Goal: Task Accomplishment & Management: Manage account settings

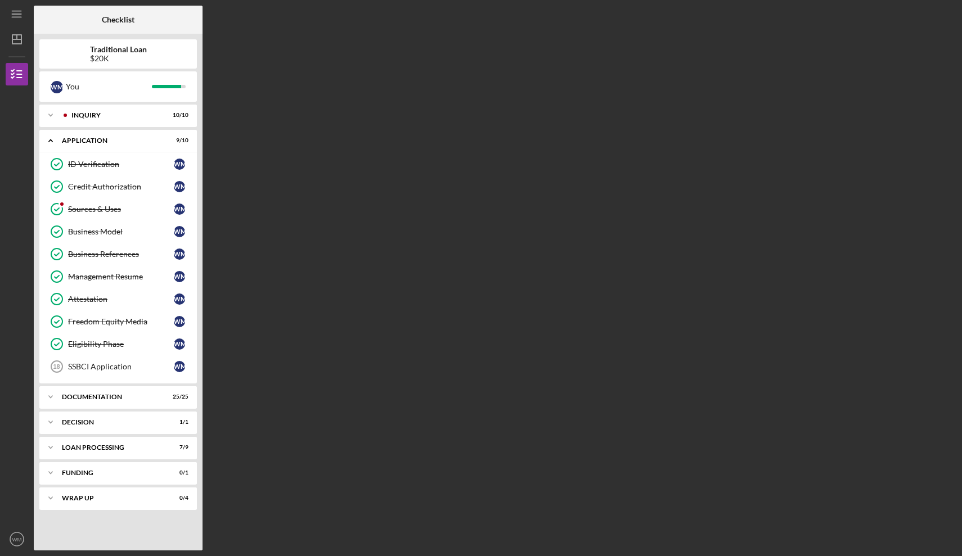
click at [123, 58] on div "$20K" at bounding box center [118, 58] width 57 height 9
click at [77, 400] on div "Icon/Expander Documentation 25 / 25" at bounding box center [117, 397] width 157 height 22
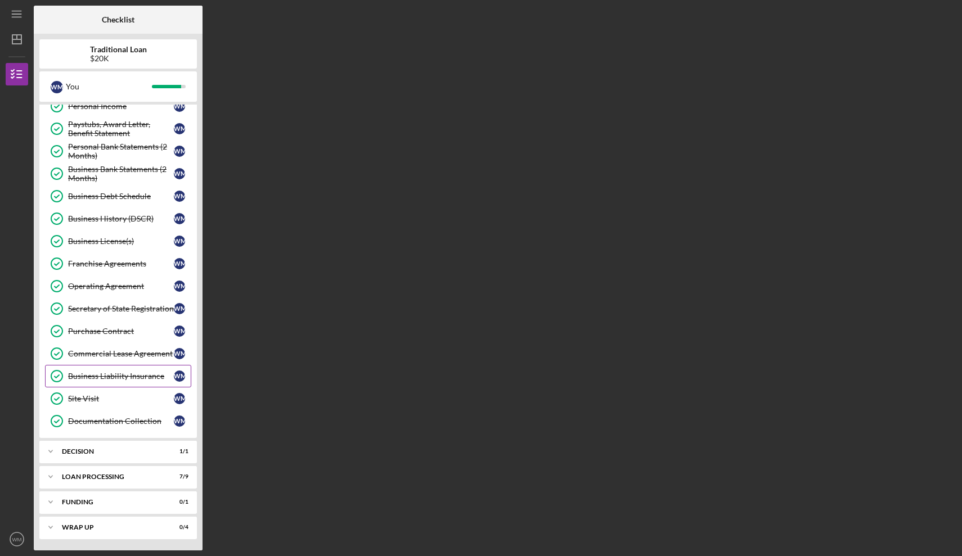
scroll to position [539, 0]
click at [91, 480] on div "Loan Processing" at bounding box center [122, 477] width 121 height 7
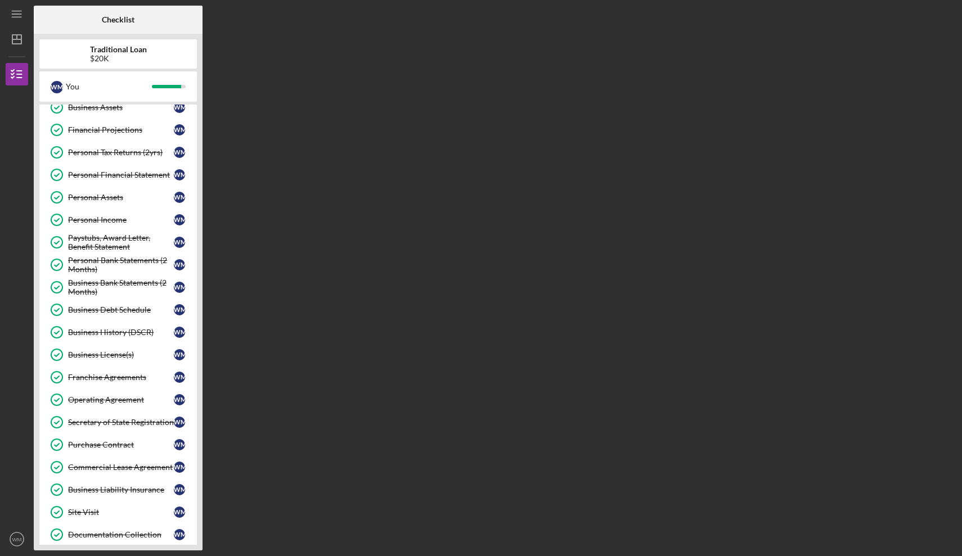
scroll to position [151, 0]
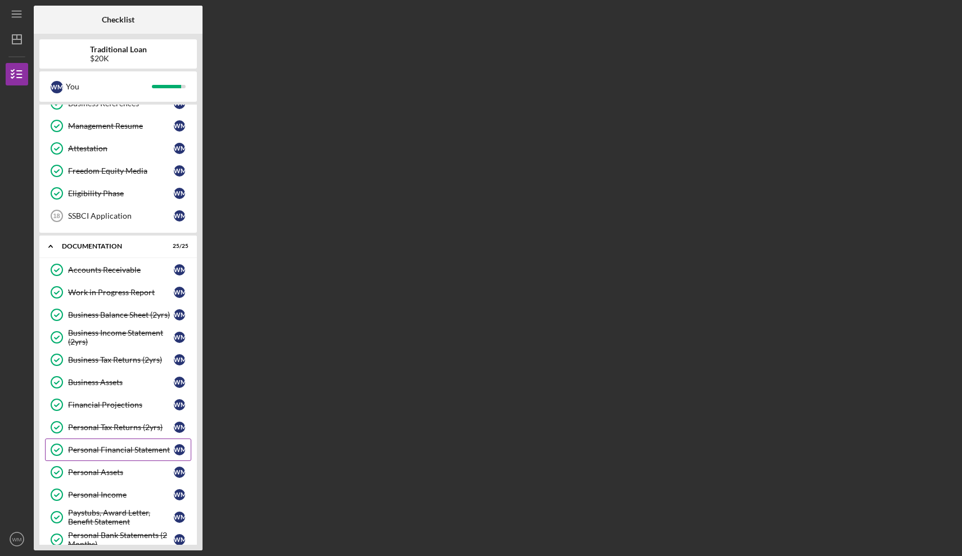
click at [105, 445] on div "Personal Financial Statement" at bounding box center [121, 449] width 106 height 9
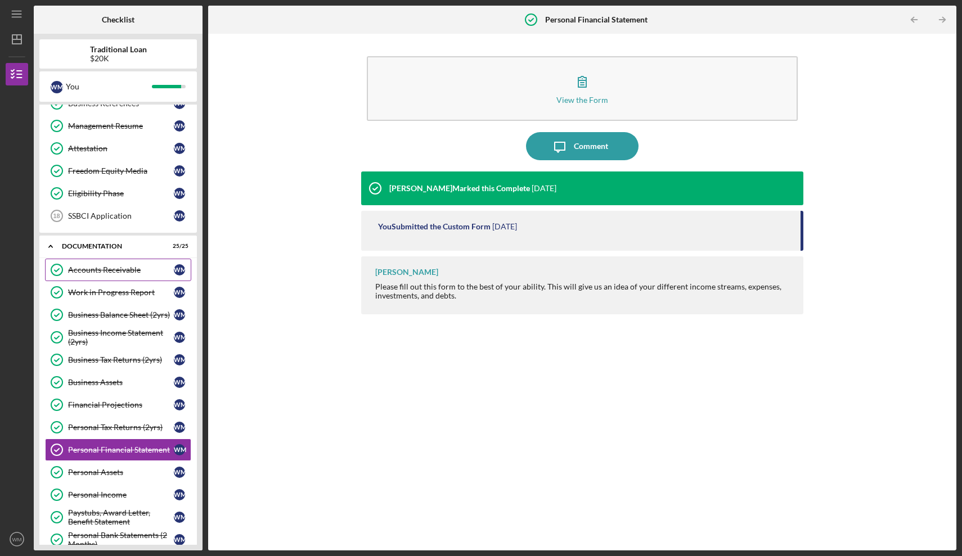
click at [111, 271] on div "Accounts Receivable" at bounding box center [121, 269] width 106 height 9
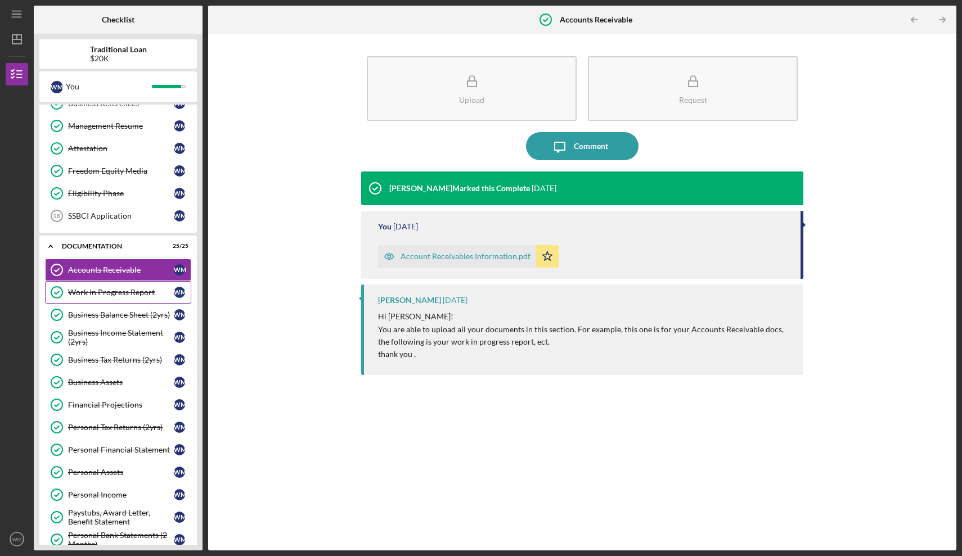
click at [110, 292] on div "Work in Progress Report" at bounding box center [121, 292] width 106 height 9
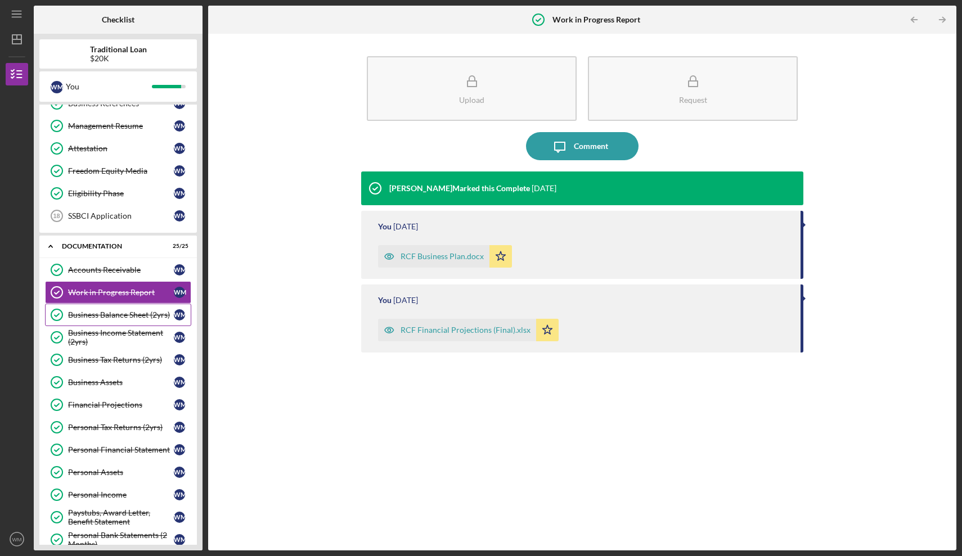
click at [110, 307] on link "Business Balance Sheet (2yrs) Business Balance Sheet (2yrs) [PERSON_NAME]" at bounding box center [118, 315] width 146 height 22
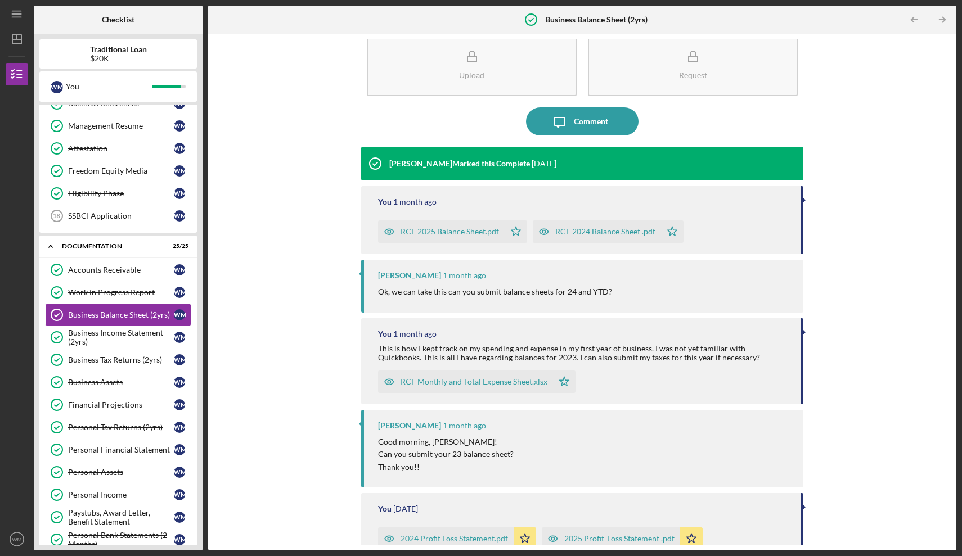
scroll to position [26, 0]
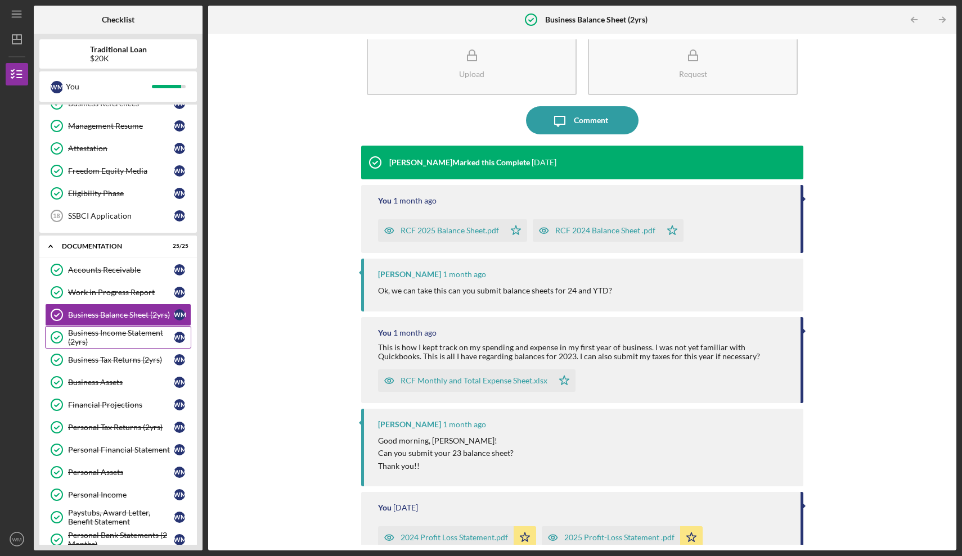
click at [118, 334] on div "Business Income Statement (2yrs)" at bounding box center [121, 337] width 106 height 18
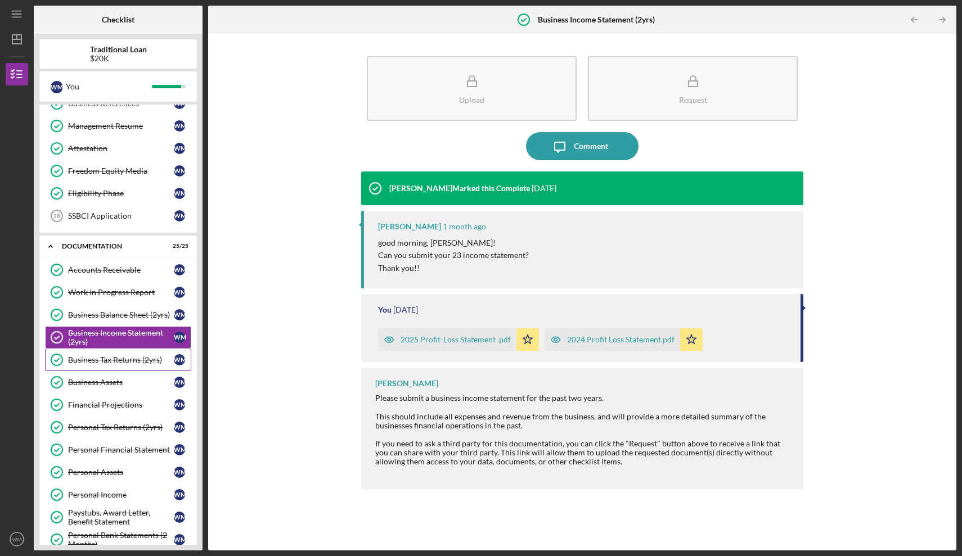
click at [117, 349] on link "Business Tax Returns (2yrs) Business Tax Returns (2yrs) [PERSON_NAME]" at bounding box center [118, 360] width 146 height 22
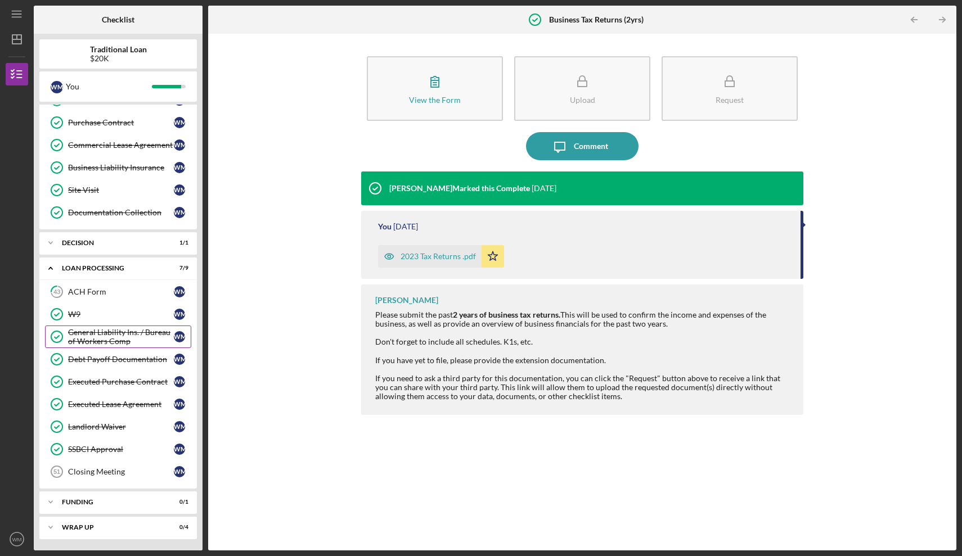
scroll to position [748, 0]
click at [84, 289] on div "ACH Form" at bounding box center [121, 291] width 106 height 9
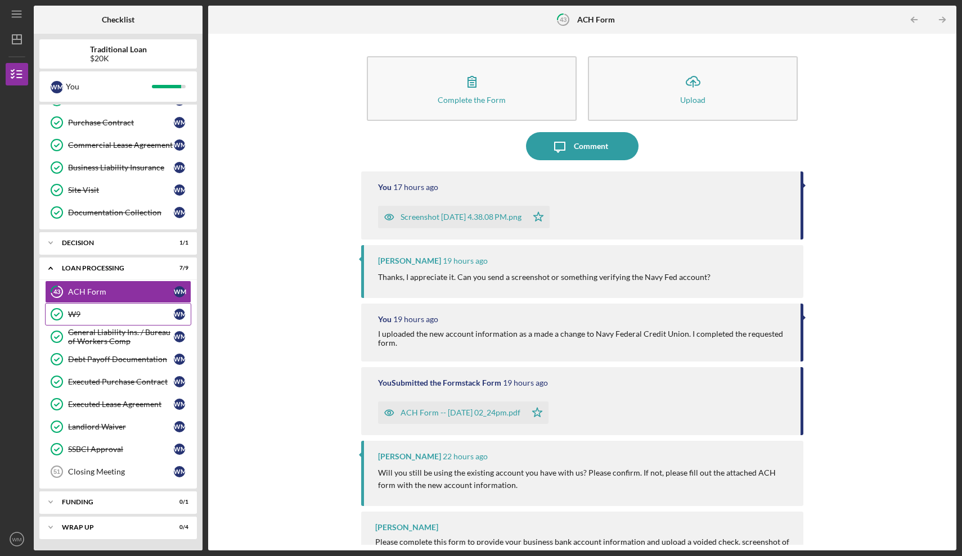
click at [96, 310] on div "W9" at bounding box center [121, 314] width 106 height 9
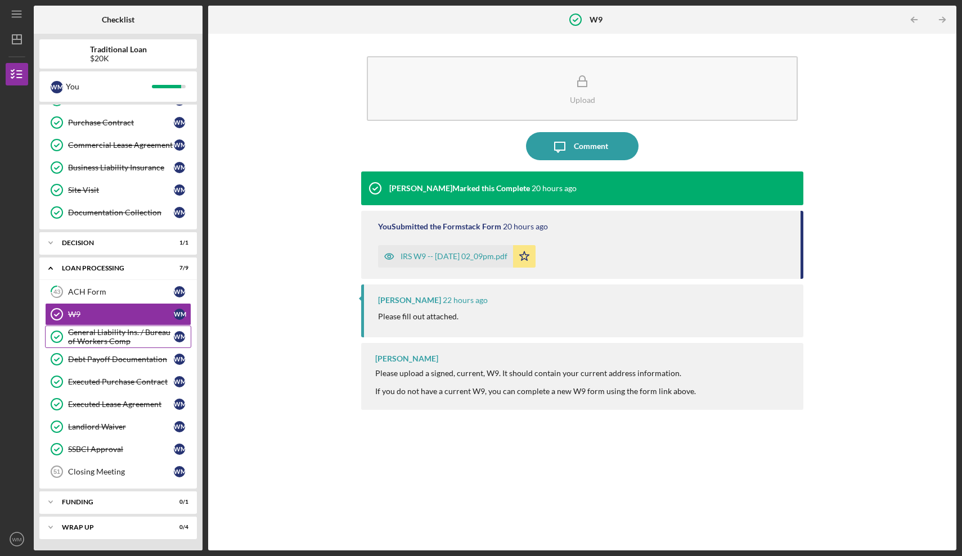
click at [112, 337] on div "General Liability Ins. / Bureau of Workers Comp" at bounding box center [121, 337] width 106 height 18
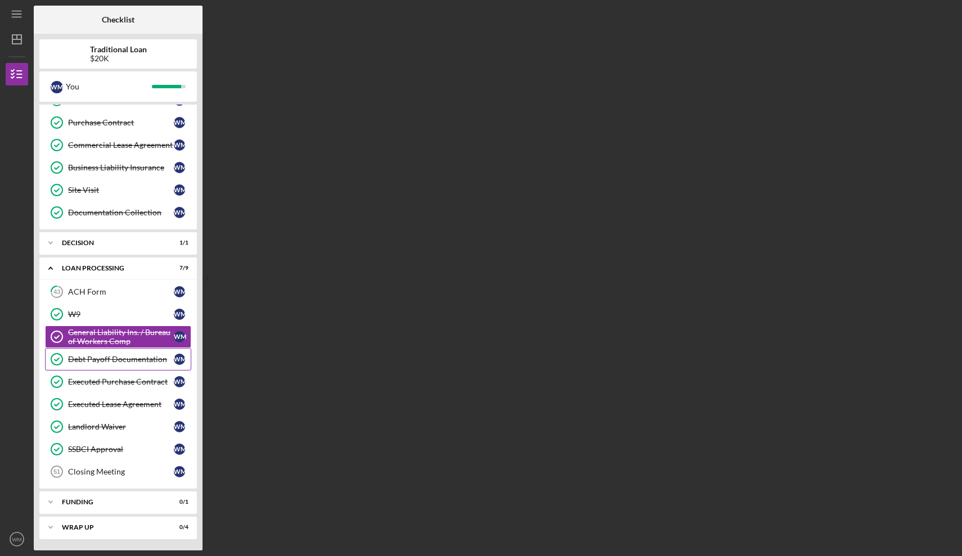
click at [112, 362] on div "Debt Payoff Documentation" at bounding box center [121, 359] width 106 height 9
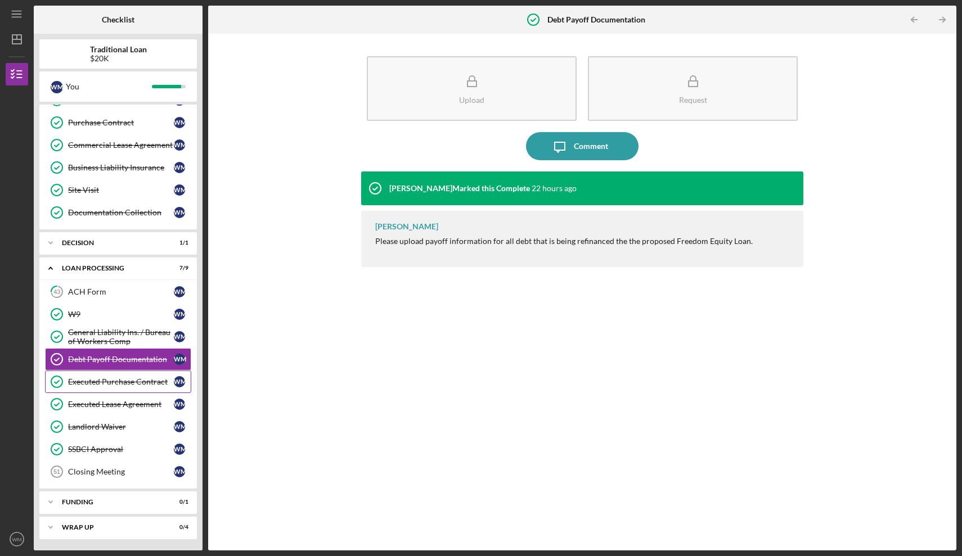
click at [108, 377] on div "Executed Purchase Contract" at bounding box center [121, 381] width 106 height 9
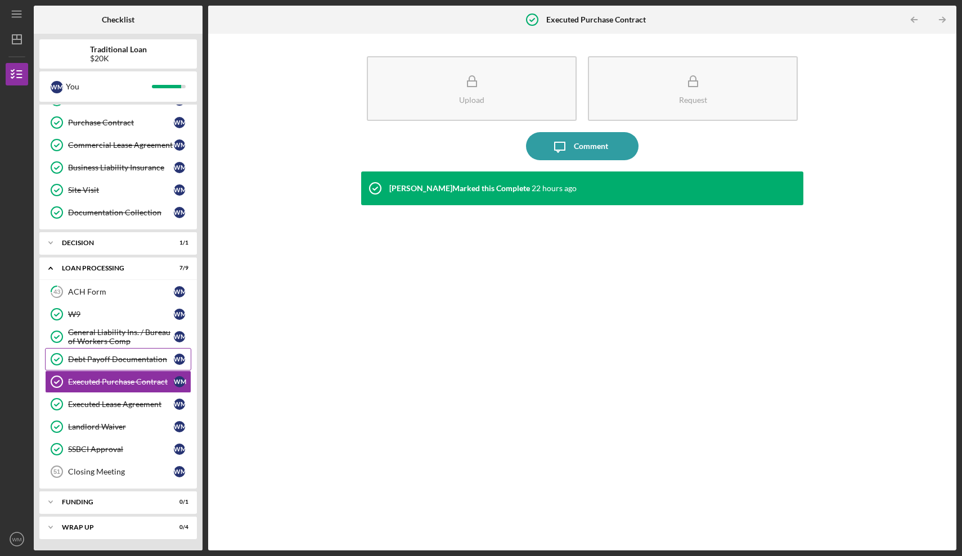
click at [107, 358] on div "Debt Payoff Documentation" at bounding box center [121, 359] width 106 height 9
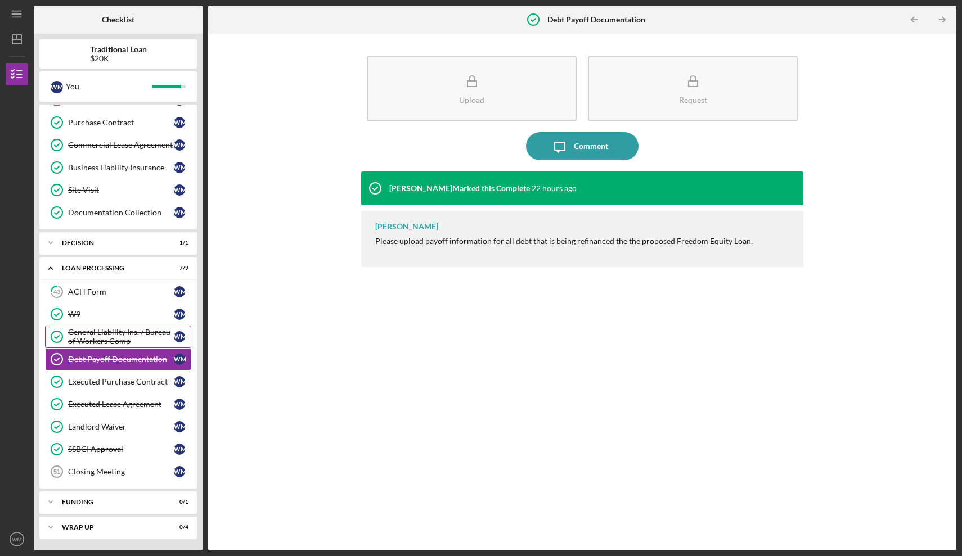
click at [98, 337] on div "General Liability Ins. / Bureau of Workers Comp" at bounding box center [121, 337] width 106 height 18
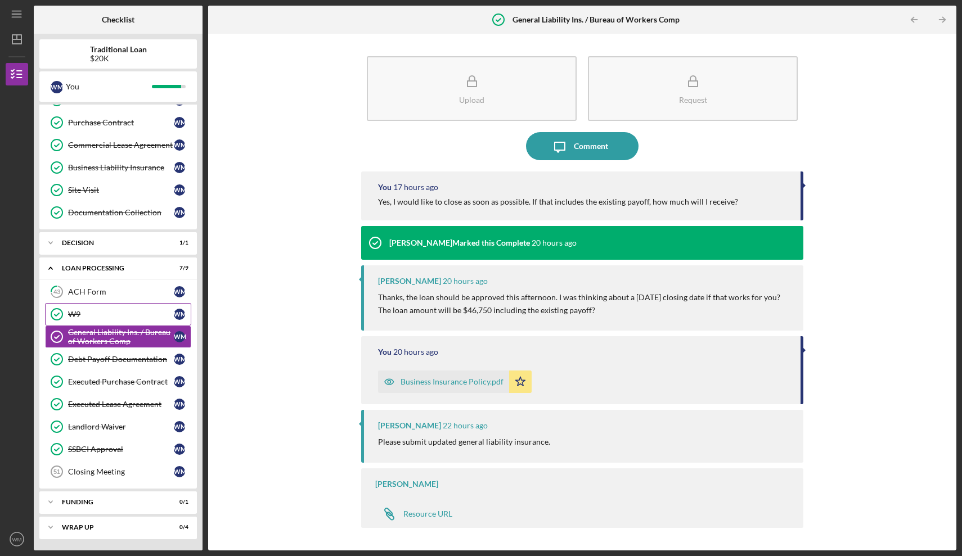
click at [97, 318] on div "W9" at bounding box center [121, 314] width 106 height 9
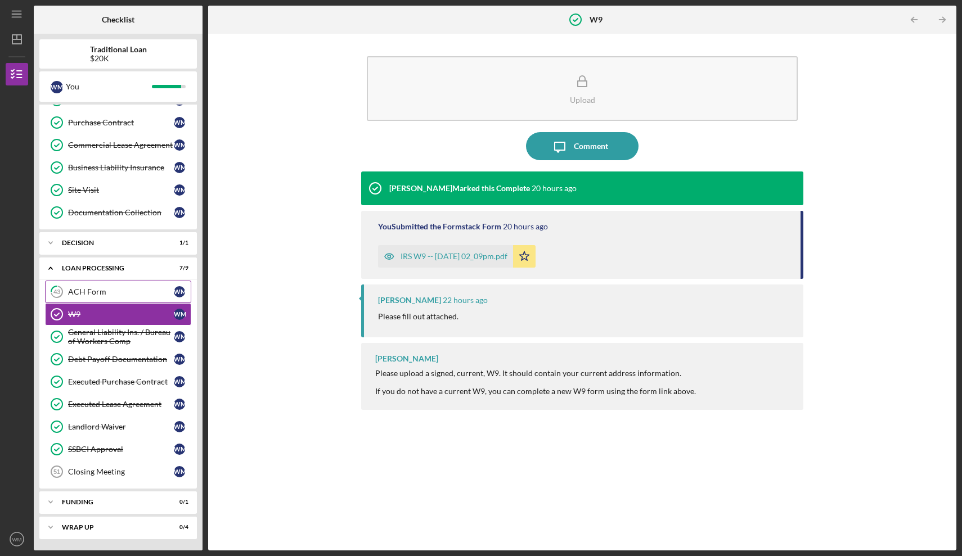
click at [95, 296] on div "ACH Form" at bounding box center [121, 291] width 106 height 9
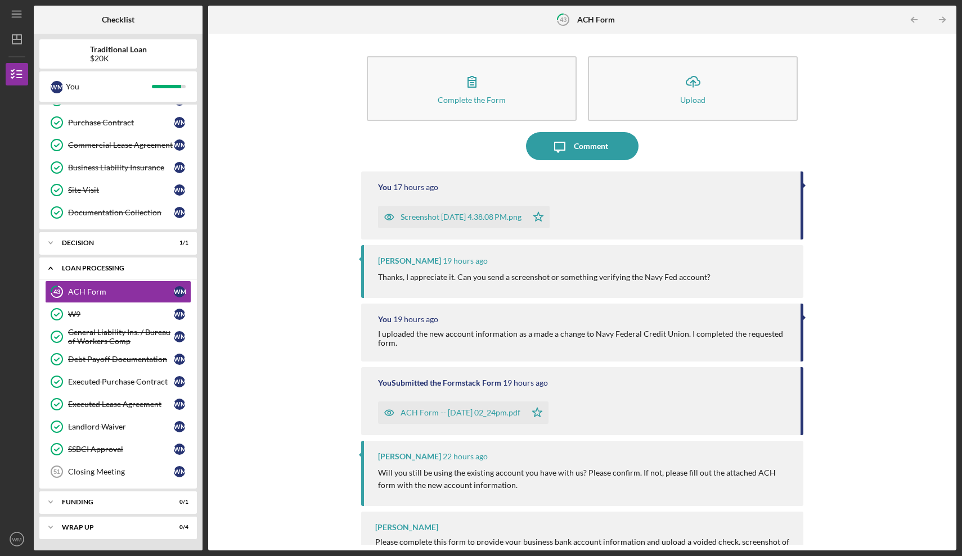
click at [102, 269] on div "Loan Processing" at bounding box center [122, 268] width 121 height 7
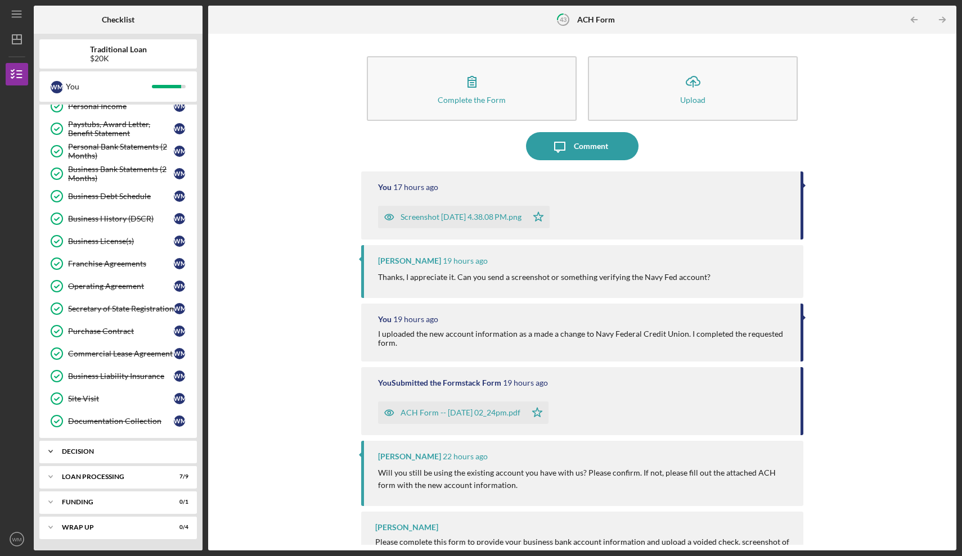
click at [89, 454] on div "Decision" at bounding box center [122, 451] width 121 height 7
